Goal: Information Seeking & Learning: Learn about a topic

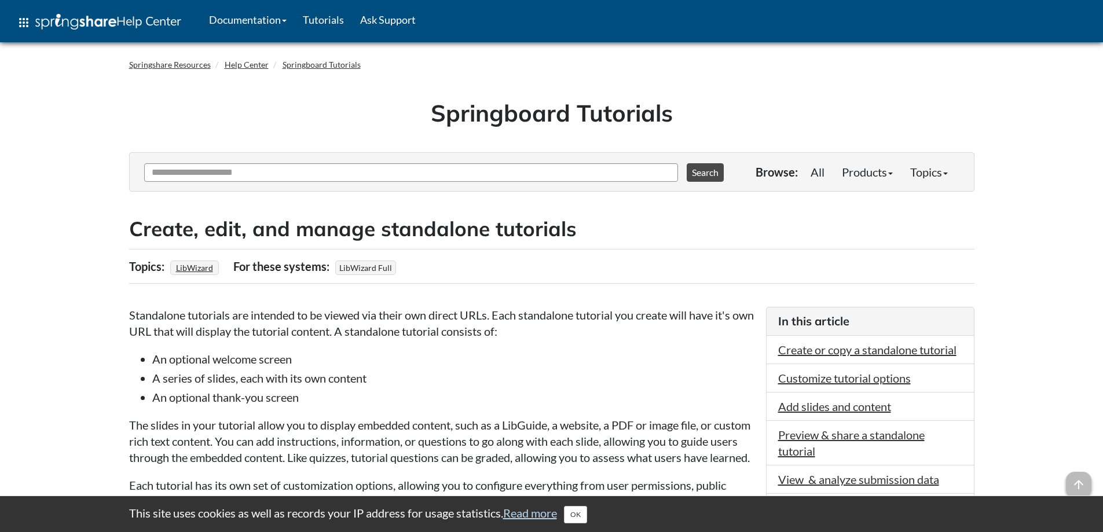
scroll to position [116, 0]
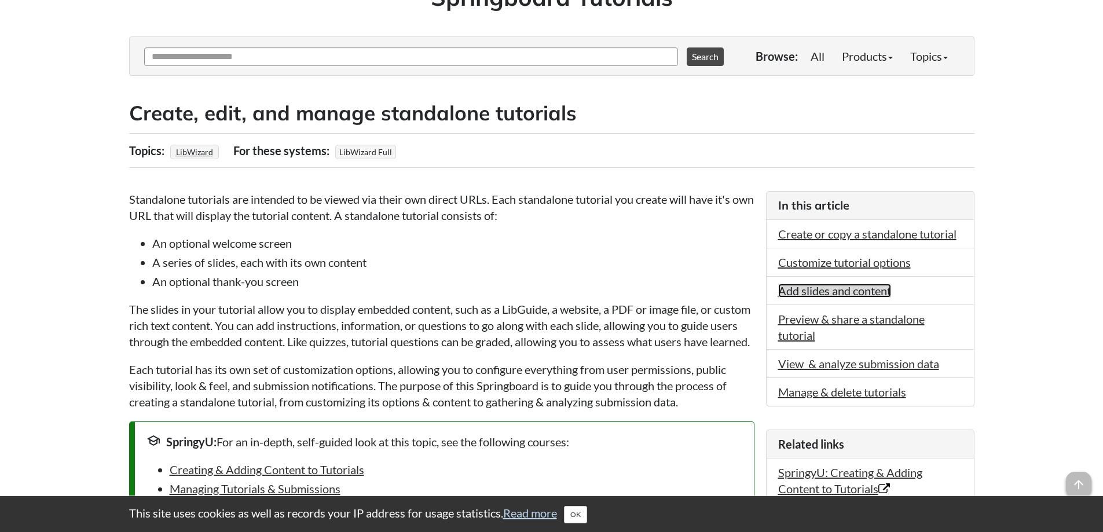
click at [829, 285] on link "Add slides and content" at bounding box center [834, 291] width 113 height 14
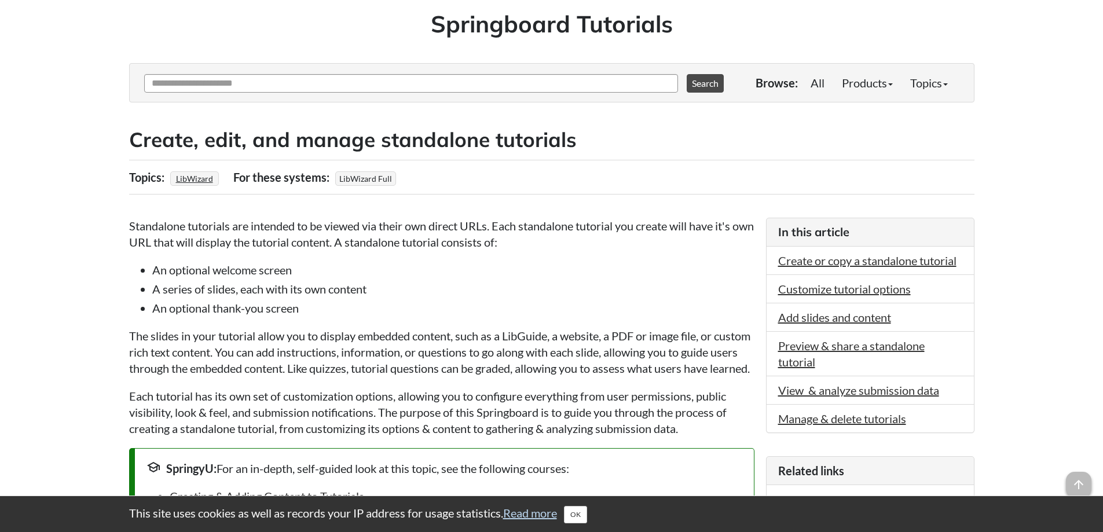
scroll to position [205, 0]
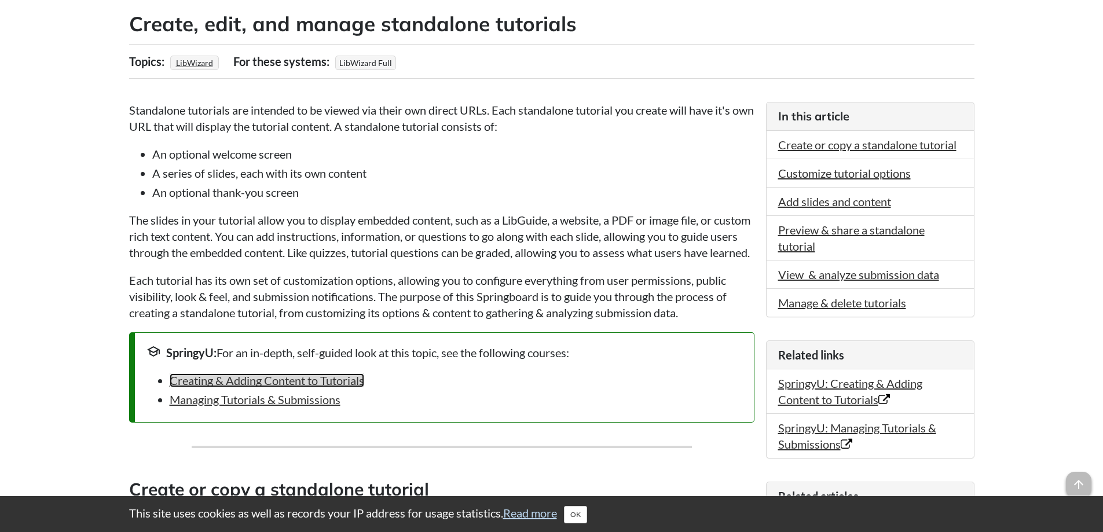
click at [288, 388] on link "Creating & Adding Content to Tutorials" at bounding box center [267, 381] width 195 height 14
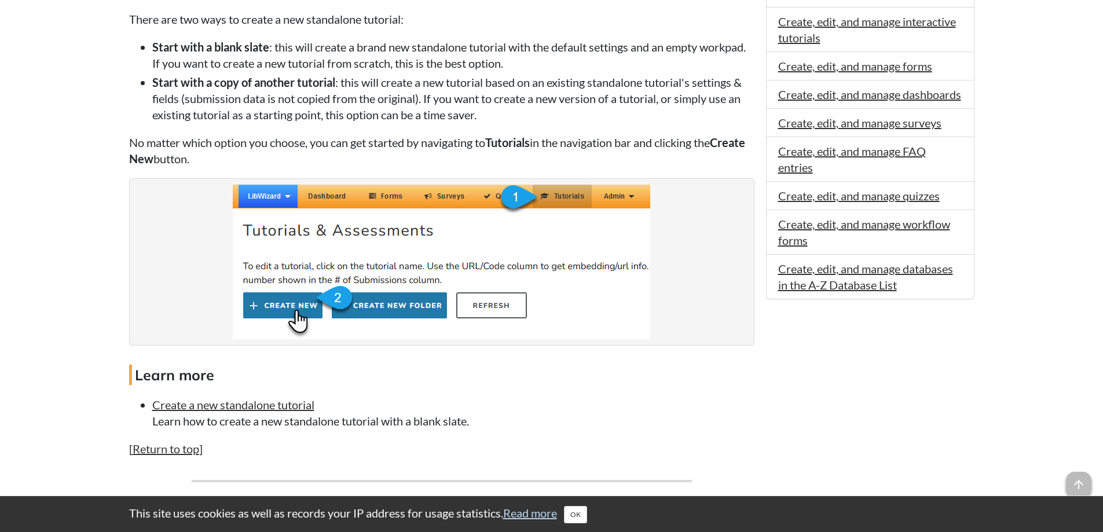
scroll to position [811, 0]
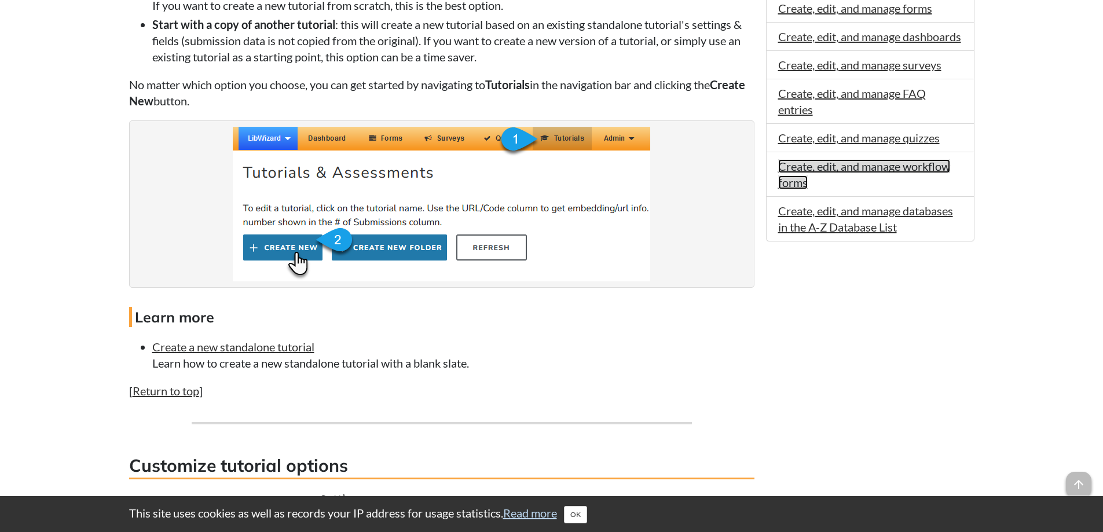
click at [931, 185] on link "Create, edit, and manage workflow forms" at bounding box center [864, 174] width 172 height 30
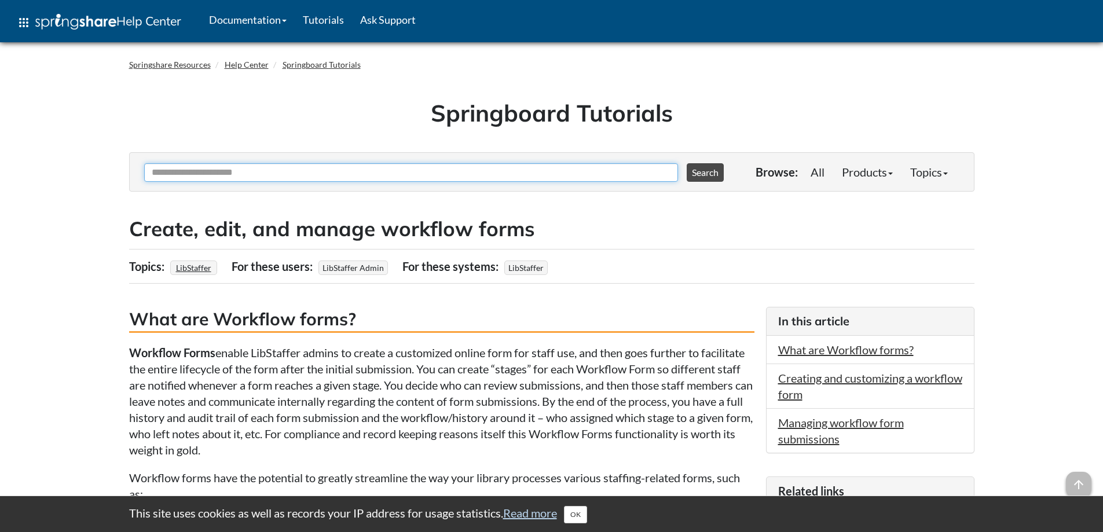
click at [348, 177] on input "Ask Another Question" at bounding box center [411, 172] width 534 height 19
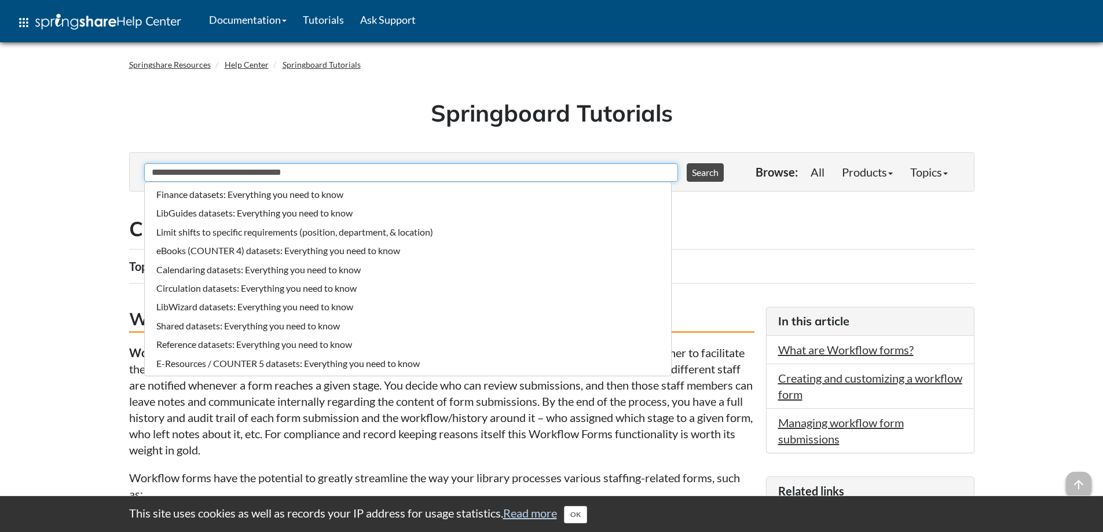
type input "**********"
click at [687, 163] on button "Search" at bounding box center [705, 172] width 37 height 19
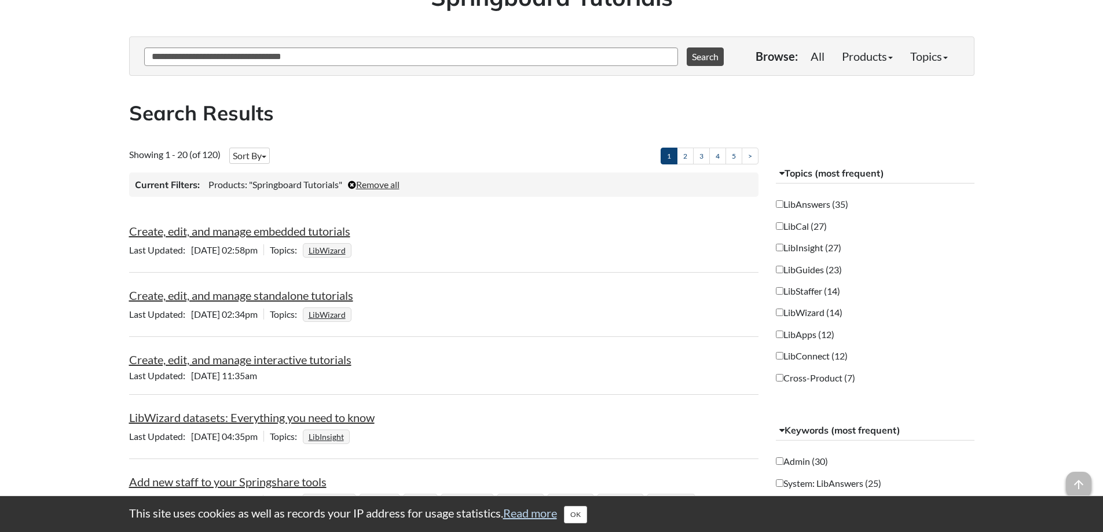
scroll to position [405, 0]
